Goal: Task Accomplishment & Management: Use online tool/utility

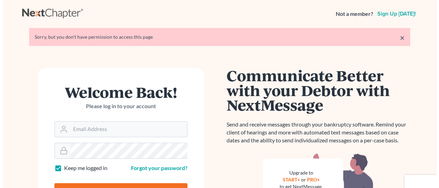
scroll to position [35, 0]
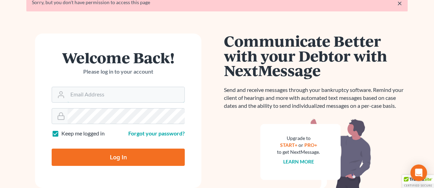
type input "[EMAIL_ADDRESS][DOMAIN_NAME]"
click at [139, 152] on input "Log In" at bounding box center [118, 157] width 133 height 17
type input "Thinking..."
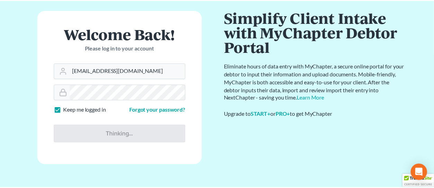
scroll to position [34, 0]
